Goal: Use online tool/utility: Use online tool/utility

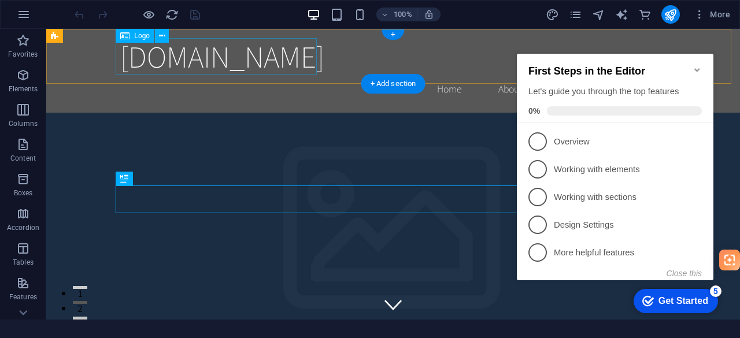
click at [249, 63] on span "[DOMAIN_NAME]" at bounding box center [222, 56] width 204 height 40
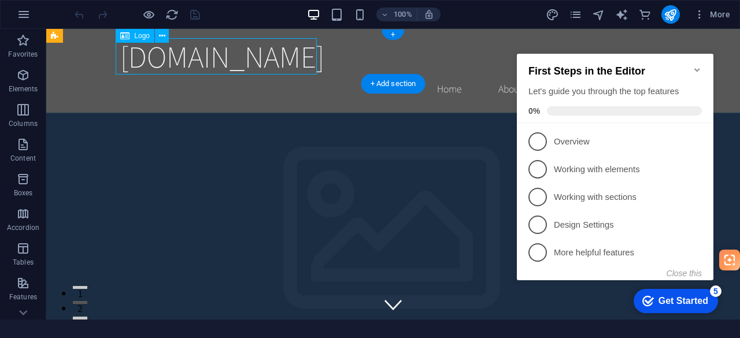
click at [249, 61] on span "[DOMAIN_NAME]" at bounding box center [222, 56] width 204 height 40
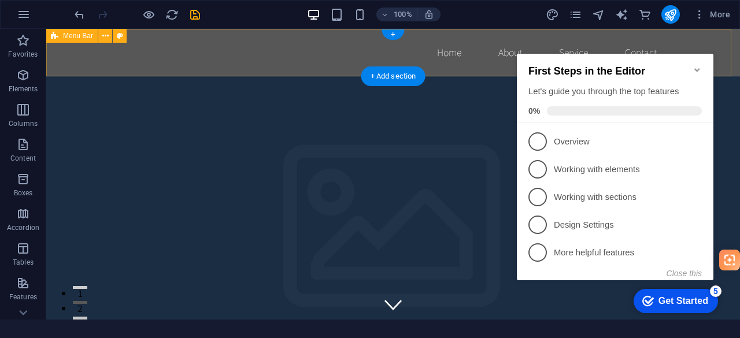
click at [67, 60] on div "Home About Service Contact" at bounding box center [393, 52] width 694 height 47
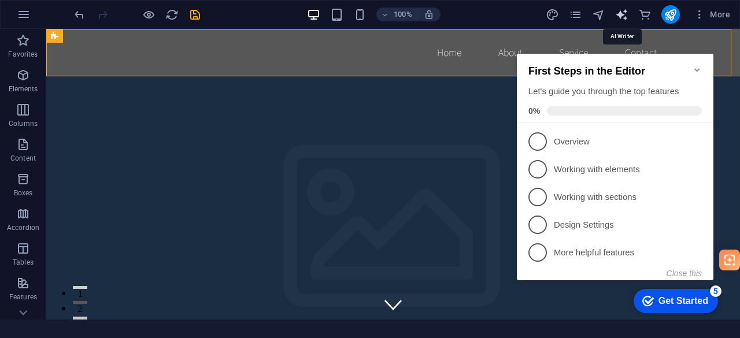
click at [624, 12] on icon "text_generator" at bounding box center [621, 14] width 13 height 13
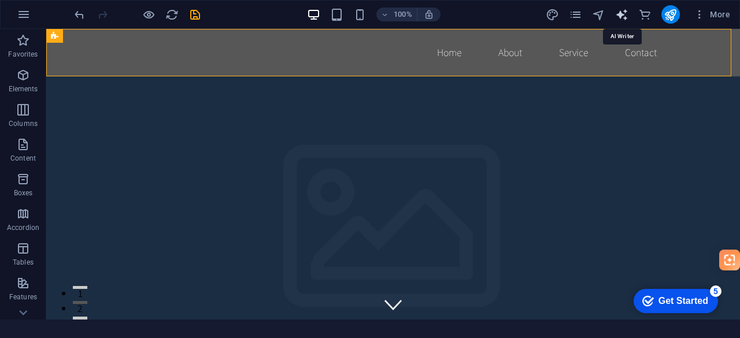
select select "English"
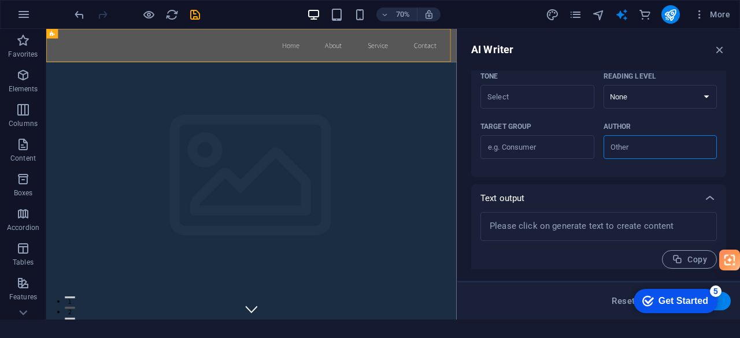
scroll to position [329, 0]
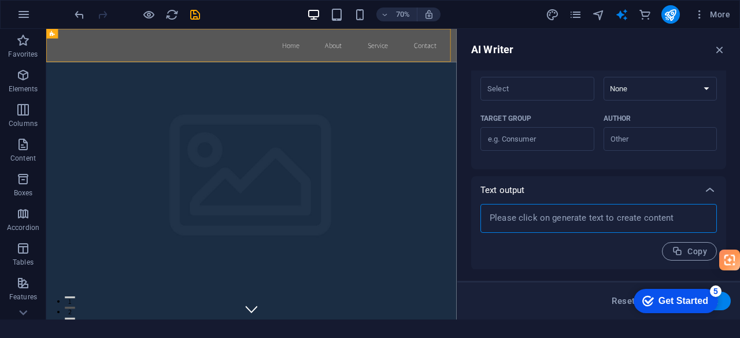
click at [517, 221] on textarea at bounding box center [598, 218] width 225 height 17
type textarea "x"
paste textarea
click at [521, 225] on textarea at bounding box center [598, 218] width 225 height 17
paste textarea
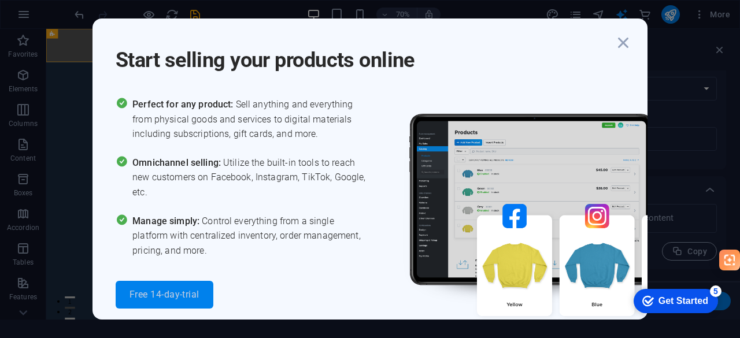
click at [161, 291] on span "Free 14-day-trial" at bounding box center [164, 294] width 70 height 9
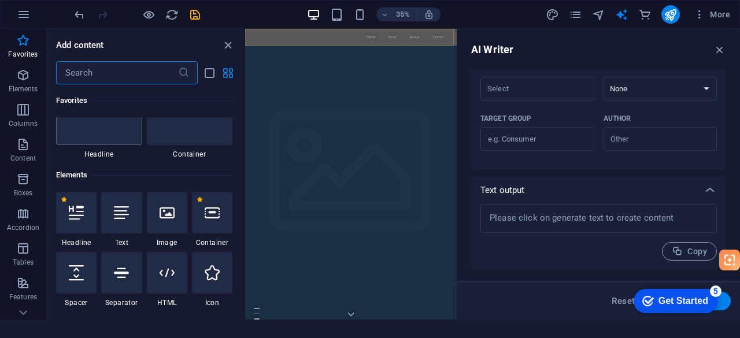
scroll to position [0, 0]
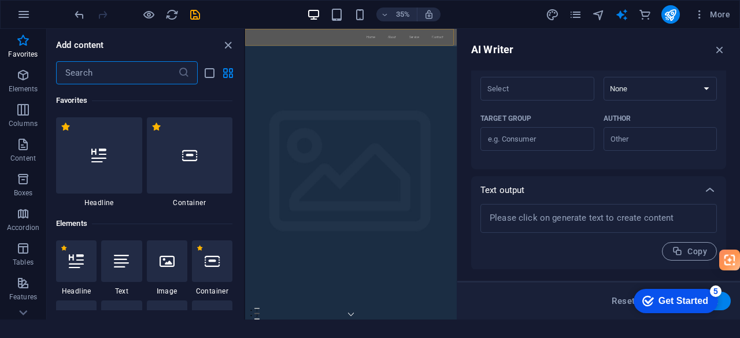
click at [101, 76] on input "text" at bounding box center [117, 72] width 122 height 23
type textarea "x"
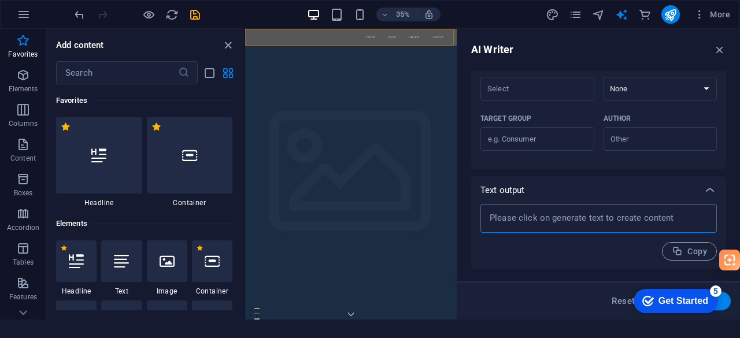
click at [527, 219] on textarea at bounding box center [598, 218] width 225 height 17
paste textarea
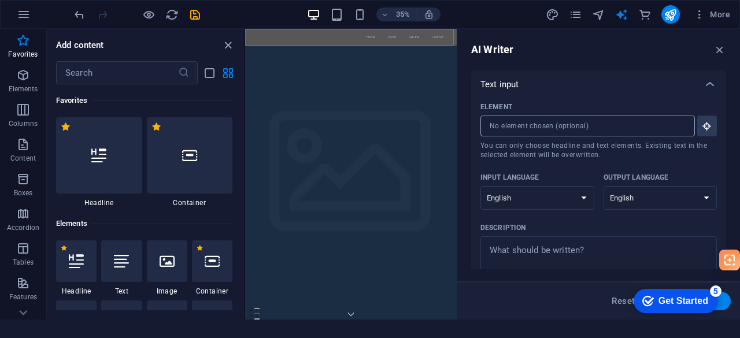
type textarea "x"
click at [521, 124] on input "Element ​ You can only choose headline and text elements. Existing text in the …" at bounding box center [583, 126] width 206 height 21
click at [699, 122] on button "Element ​ You can only choose headline and text elements. Existing text in the …" at bounding box center [707, 126] width 20 height 21
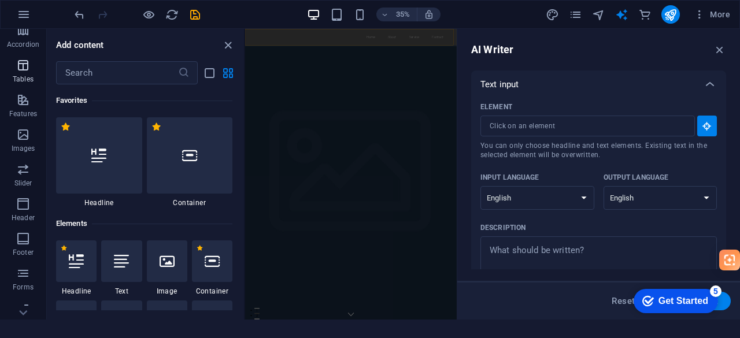
scroll to position [264, 0]
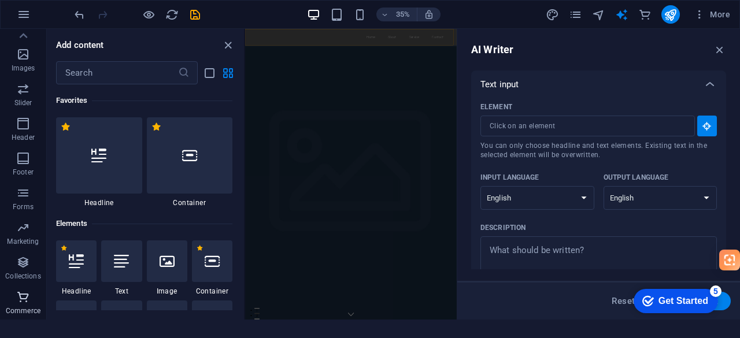
click at [24, 304] on span "Commerce" at bounding box center [23, 304] width 46 height 28
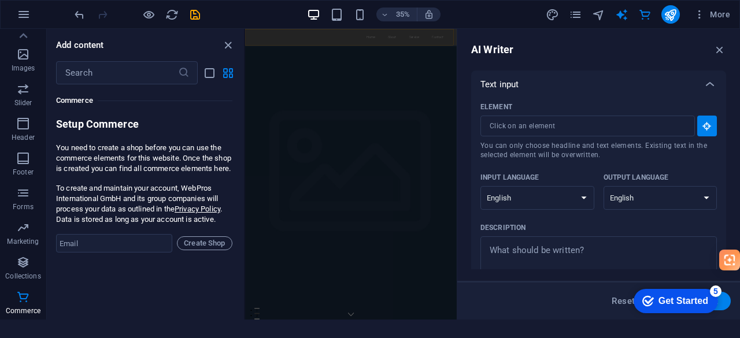
scroll to position [59, 0]
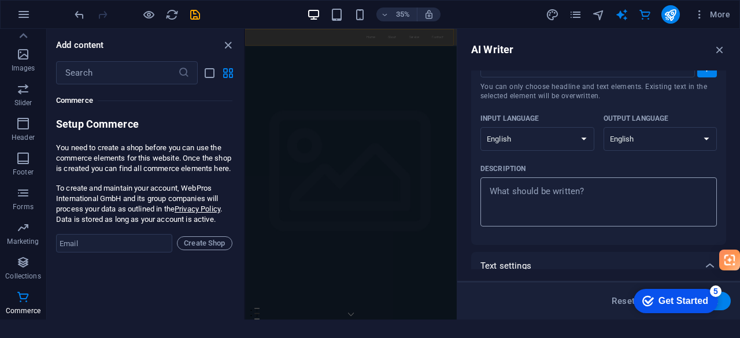
type textarea "x"
click at [516, 211] on textarea "Description x ​" at bounding box center [598, 202] width 225 height 38
paste textarea "ecommerce store in US base"
type textarea "ecommerce store in US base"
type textarea "x"
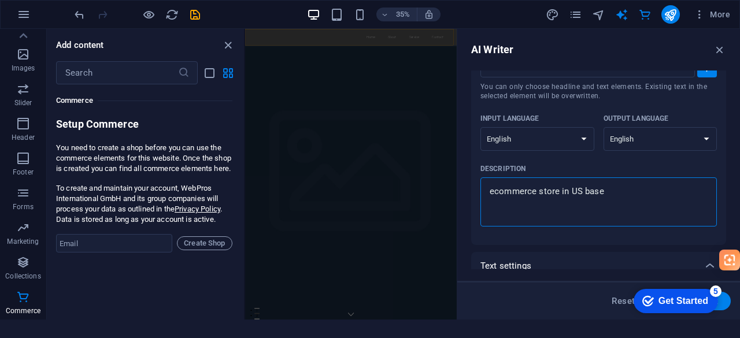
type textarea "ecommerce store in US base"
type textarea "x"
drag, startPoint x: 701, startPoint y: 295, endPoint x: 638, endPoint y: 301, distance: 62.7
click at [638, 301] on div "checkmark Get Started 5" at bounding box center [676, 301] width 84 height 24
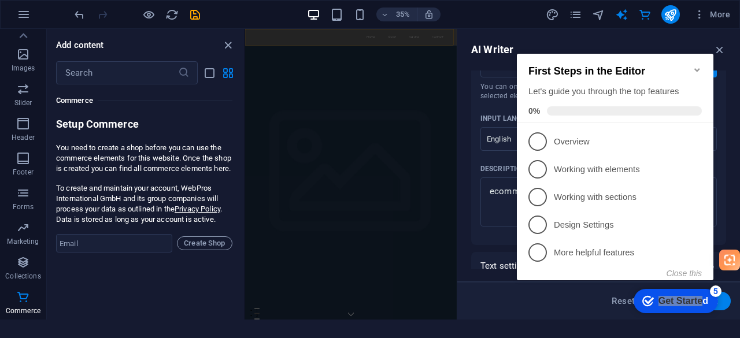
click at [518, 329] on section "Home Favorites Elements Columns Content Boxes Accordion Tables Features Images …" at bounding box center [370, 169] width 740 height 338
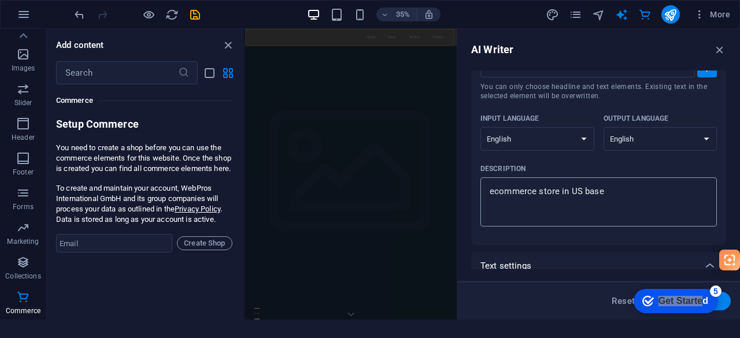
scroll to position [0, 0]
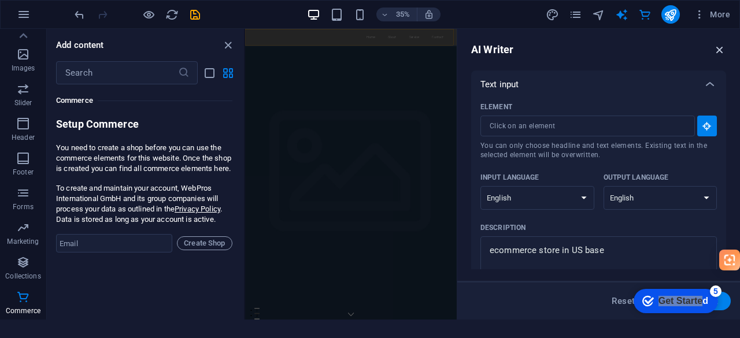
click at [716, 54] on icon "button" at bounding box center [719, 49] width 13 height 13
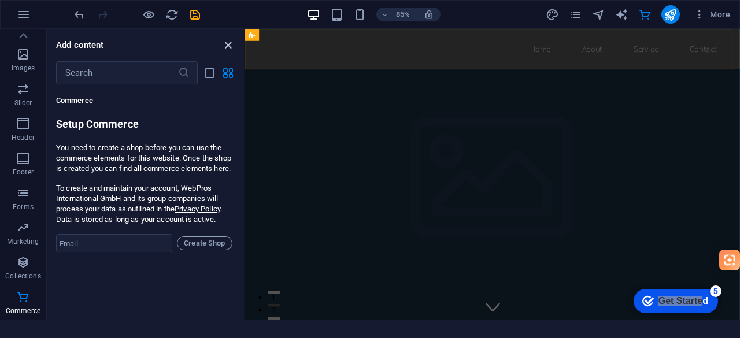
click at [227, 45] on icon "close panel" at bounding box center [227, 45] width 13 height 13
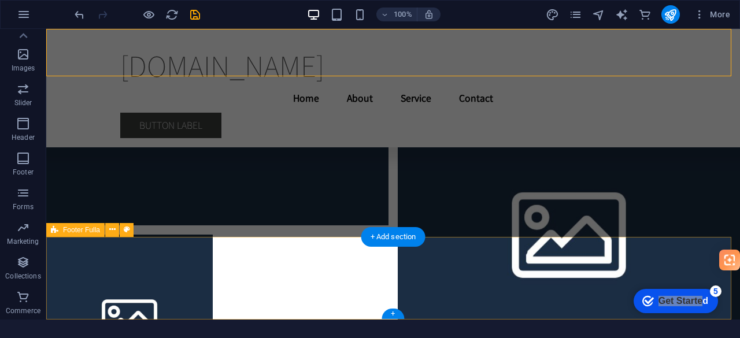
scroll to position [17933, 0]
